Goal: Use online tool/utility: Utilize a website feature to perform a specific function

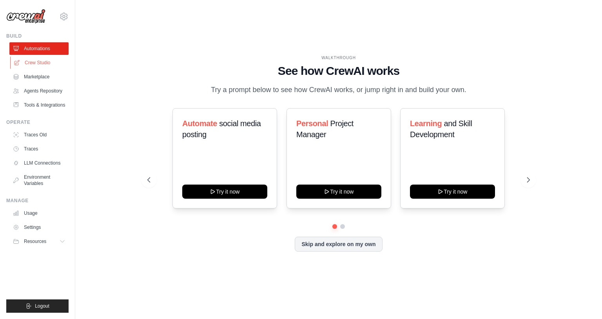
click at [38, 63] on link "Crew Studio" at bounding box center [39, 62] width 59 height 13
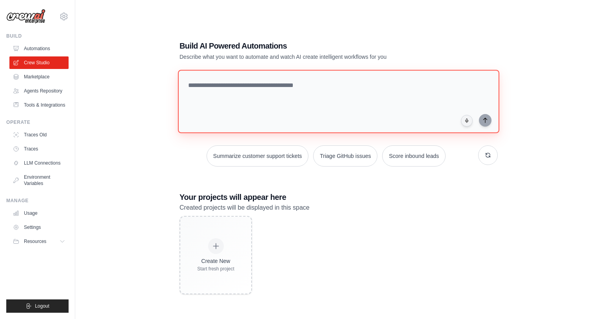
click at [268, 91] on textarea at bounding box center [338, 101] width 321 height 63
type textarea "*"
click at [187, 85] on textarea "**********" at bounding box center [340, 101] width 324 height 64
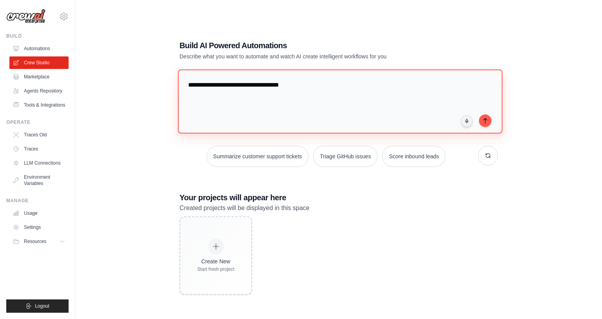
click at [297, 86] on textarea "**********" at bounding box center [340, 101] width 324 height 64
type textarea "**********"
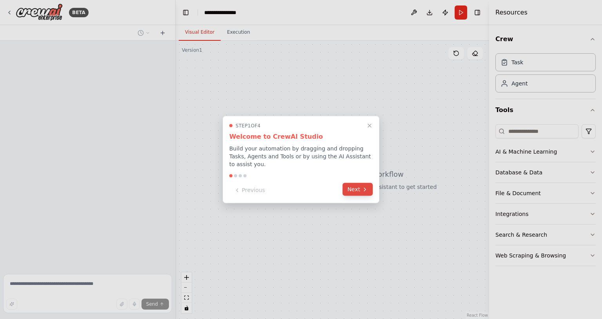
click at [355, 190] on button "Next" at bounding box center [358, 189] width 30 height 13
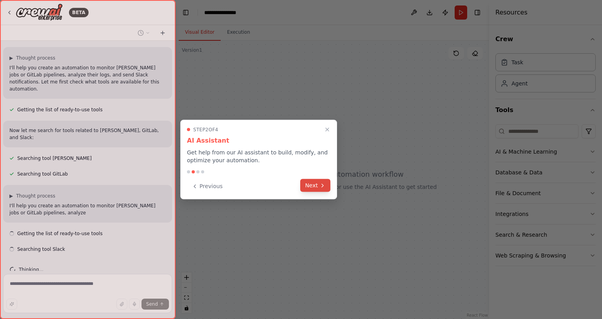
click at [314, 185] on button "Next" at bounding box center [315, 185] width 30 height 13
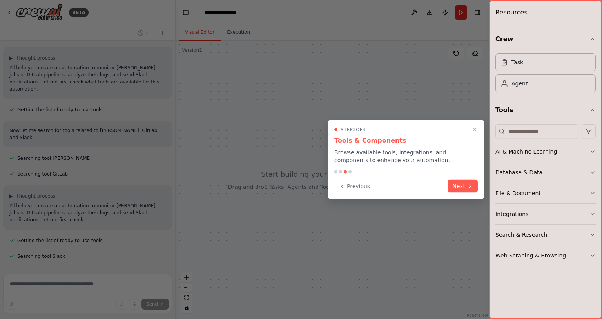
scroll to position [40, 0]
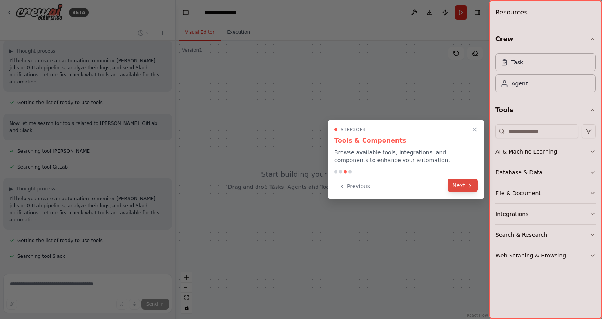
click at [459, 187] on button "Next" at bounding box center [463, 185] width 30 height 13
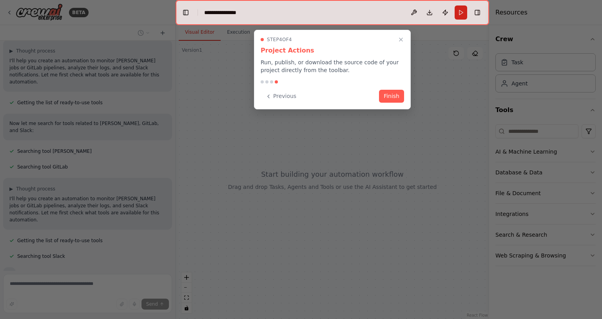
scroll to position [82, 0]
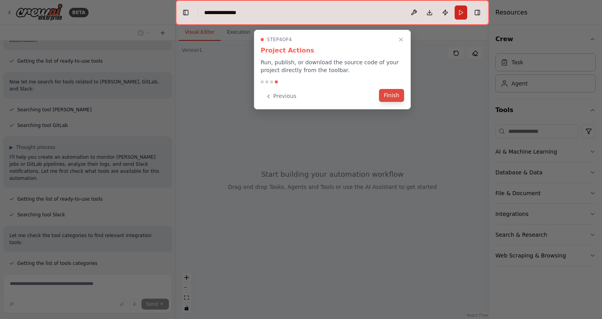
click at [389, 98] on button "Finish" at bounding box center [391, 95] width 25 height 13
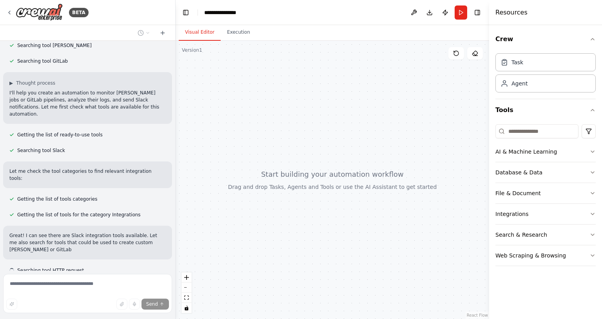
scroll to position [153, 0]
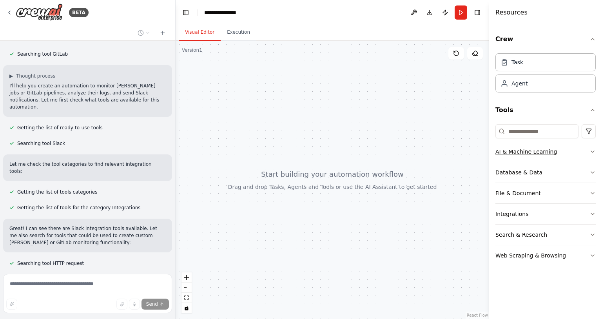
click at [521, 157] on button "AI & Machine Learning" at bounding box center [545, 151] width 100 height 20
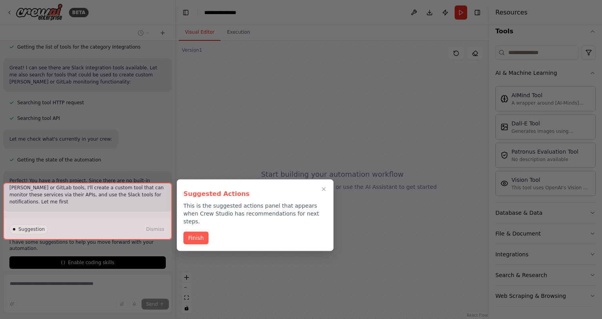
scroll to position [321, 0]
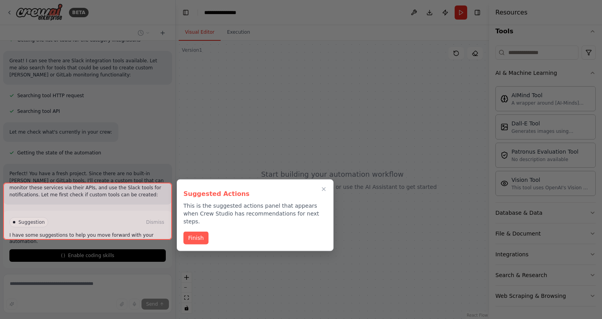
click at [116, 230] on div at bounding box center [87, 211] width 169 height 57
click at [201, 231] on button "Finish" at bounding box center [195, 237] width 25 height 13
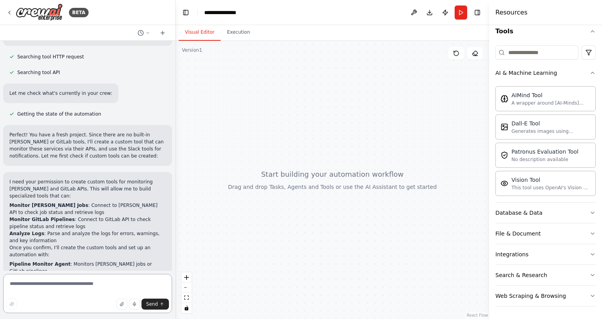
scroll to position [453, 0]
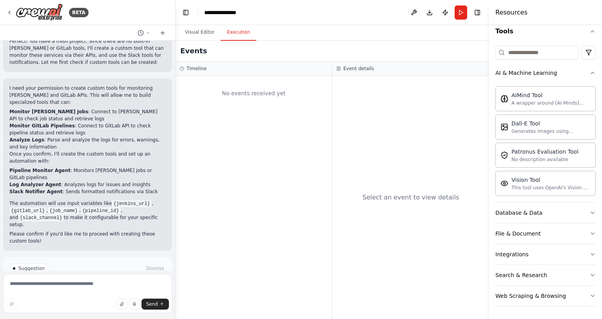
click at [241, 34] on button "Execution" at bounding box center [239, 32] width 36 height 16
click at [207, 33] on button "Visual Editor" at bounding box center [200, 32] width 42 height 16
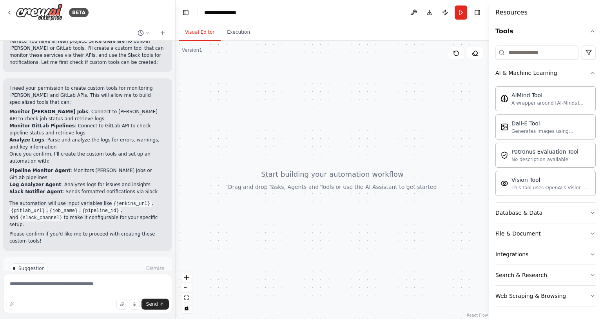
click at [110, 299] on span "Enable coding skills" at bounding box center [91, 302] width 46 height 6
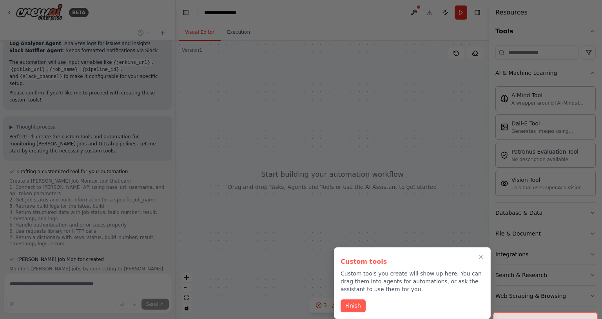
scroll to position [682, 0]
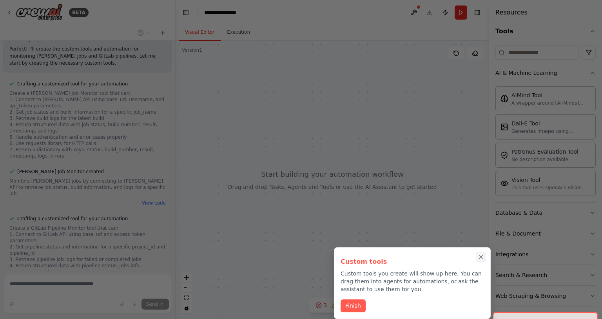
click at [482, 260] on icon "Close walkthrough" at bounding box center [480, 257] width 7 height 7
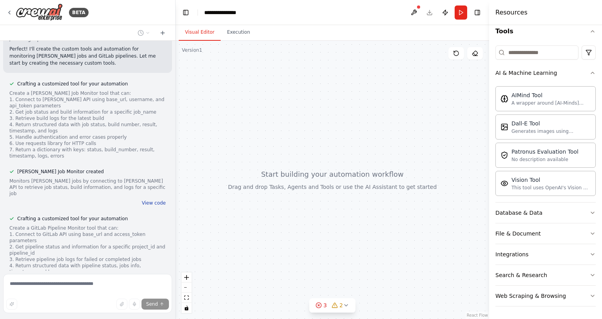
click at [154, 200] on button "View code" at bounding box center [154, 203] width 24 height 6
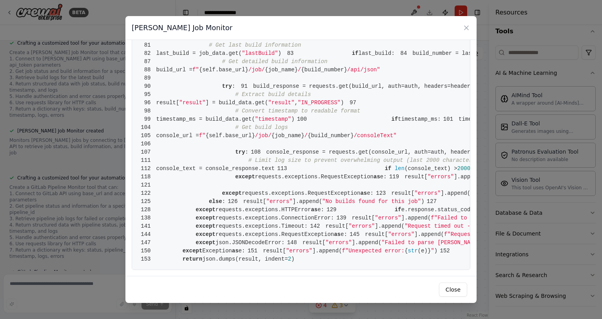
scroll to position [319, 0]
click at [466, 25] on icon at bounding box center [466, 28] width 8 height 8
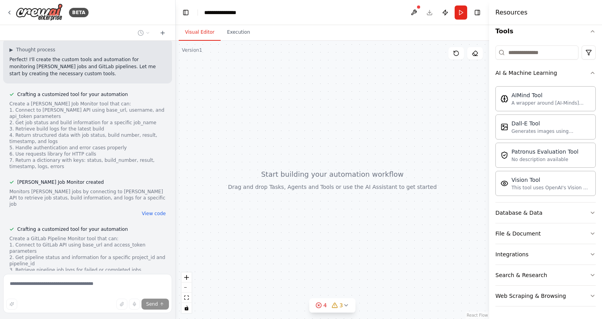
scroll to position [723, 0]
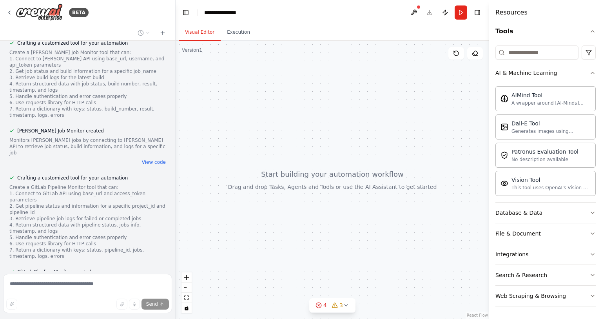
click at [156, 234] on div "monitor jenkins job or gitlab pipeline analise the log, notify user vai slack ▶…" at bounding box center [87, 156] width 175 height 230
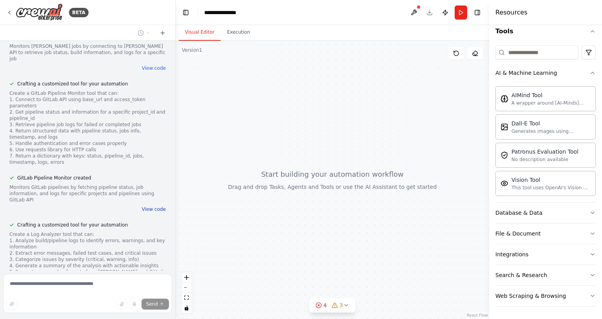
click at [153, 206] on button "View code" at bounding box center [154, 209] width 24 height 6
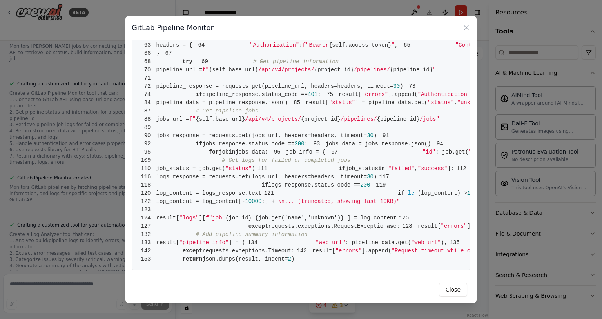
scroll to position [0, 1]
click at [92, 227] on div "GitLab Pipeline Monitor 1 from crewai.tools import BaseTool 2 from pydantic imp…" at bounding box center [301, 159] width 602 height 319
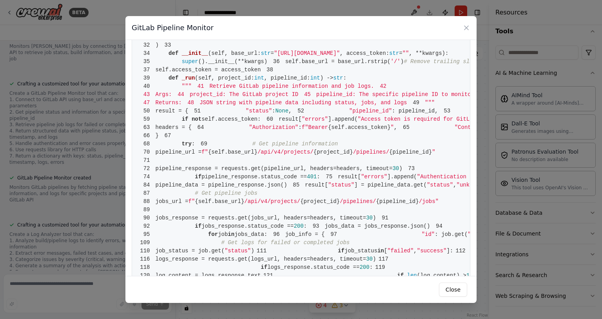
scroll to position [0, 0]
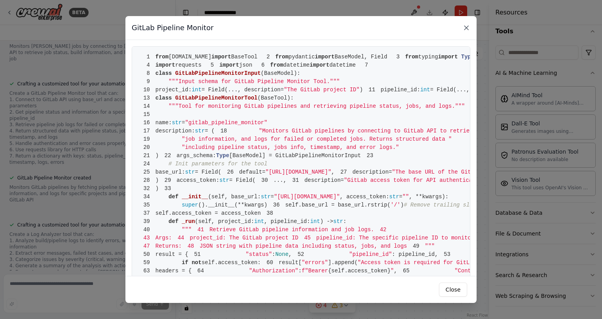
click at [464, 26] on icon at bounding box center [466, 28] width 4 height 4
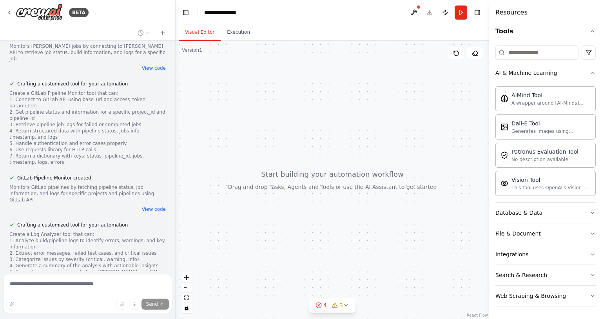
click at [108, 231] on div "Create a Log Analyzer tool that can: 1. Analyze build/pipeline logs to identify…" at bounding box center [87, 268] width 156 height 75
click at [547, 216] on button "Database & Data" at bounding box center [545, 213] width 100 height 20
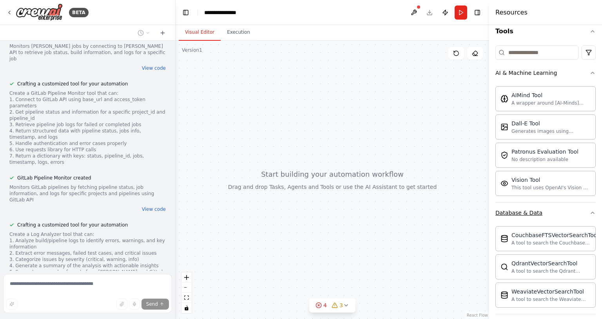
click at [563, 211] on button "Database & Data" at bounding box center [545, 213] width 100 height 20
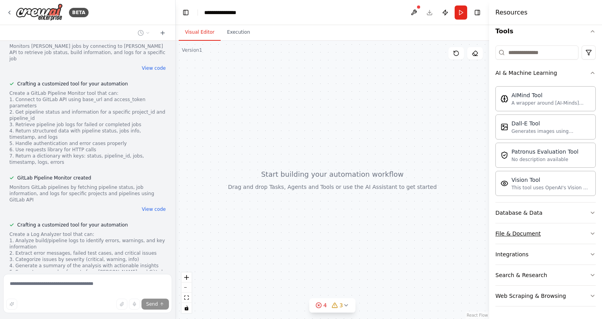
click at [552, 234] on button "File & Document" at bounding box center [545, 233] width 100 height 20
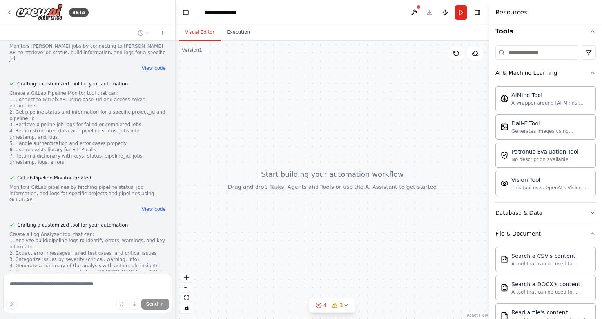
click at [552, 234] on button "File & Document" at bounding box center [545, 233] width 100 height 20
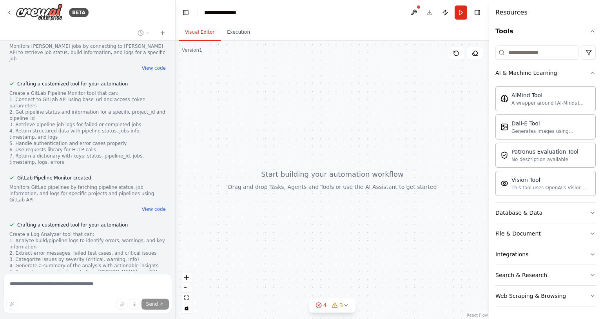
click at [531, 261] on button "Integrations" at bounding box center [545, 254] width 100 height 20
click at [589, 256] on button "Integrations" at bounding box center [545, 254] width 100 height 20
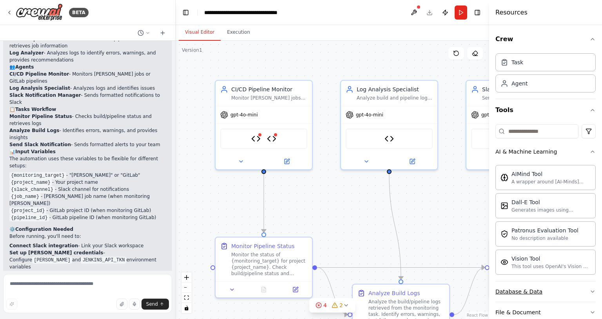
scroll to position [1477, 0]
